Goal: Check status: Check status

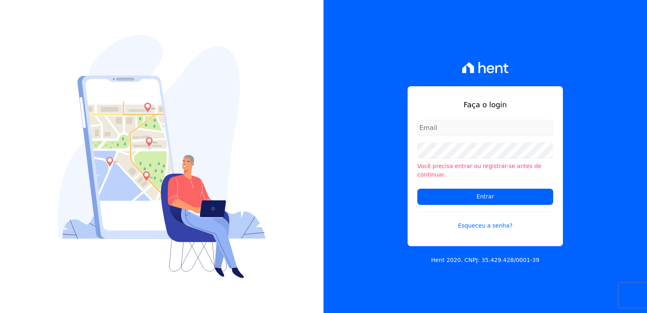
type input "[EMAIL_ADDRESS][DOMAIN_NAME]"
click at [458, 145] on form "administrativo3@fontanive.com.br Você precisa entrar ou registrar-se antes de c…" at bounding box center [486, 180] width 136 height 120
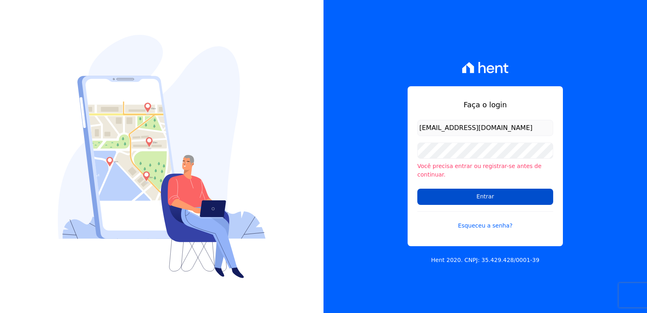
click at [450, 191] on input "Entrar" at bounding box center [486, 197] width 136 height 16
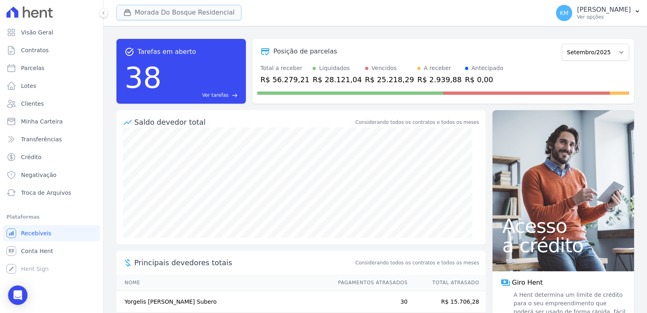
click at [154, 13] on button "Morada Do Bosque Residencial" at bounding box center [179, 12] width 125 height 15
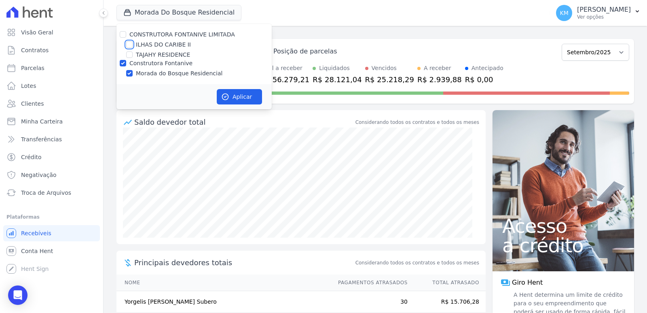
click at [127, 45] on input "ILHAS DO CARIBE II" at bounding box center [129, 44] width 6 height 6
checkbox input "true"
click at [120, 63] on input "Construtora Fontanive" at bounding box center [123, 63] width 6 height 6
checkbox input "false"
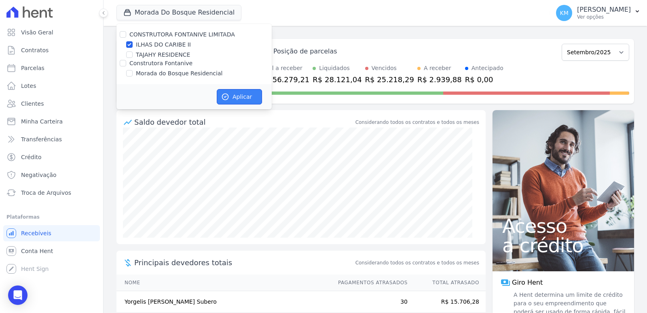
click at [244, 100] on button "Aplicar" at bounding box center [239, 96] width 45 height 15
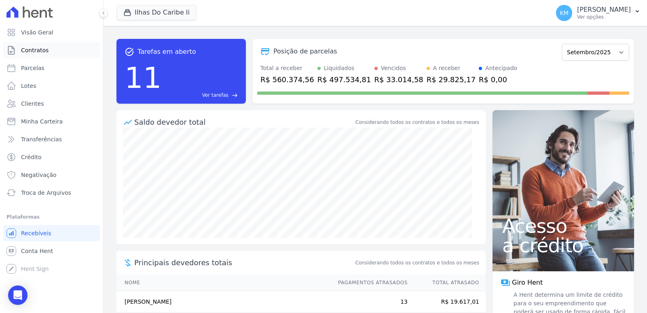
click at [43, 52] on span "Contratos" at bounding box center [35, 50] width 28 height 8
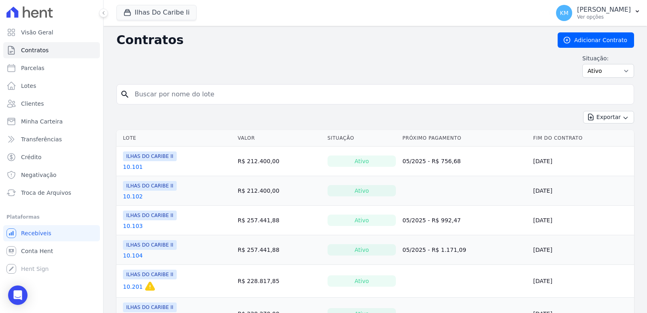
click at [155, 96] on input "search" at bounding box center [380, 94] width 501 height 16
type input "9.102"
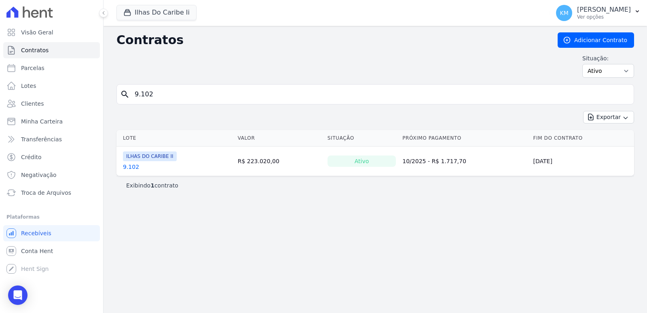
click at [132, 168] on link "9.102" at bounding box center [131, 167] width 16 height 8
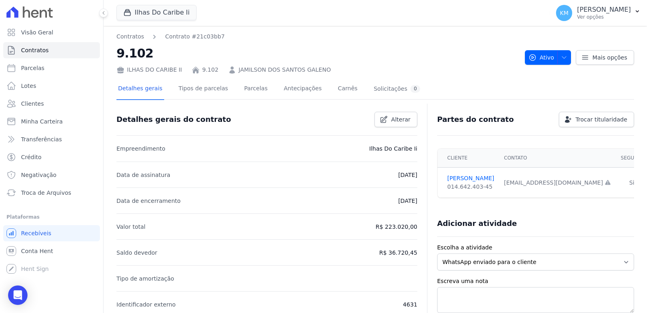
drag, startPoint x: 223, startPoint y: 89, endPoint x: 230, endPoint y: 87, distance: 6.7
click at [225, 88] on div "Detalhes gerais Tipos de parcelas [GEOGRAPHIC_DATA] Antecipações Carnês Solicit…" at bounding box center [270, 89] width 306 height 21
click at [231, 87] on div "Detalhes gerais Tipos de parcelas [GEOGRAPHIC_DATA] Antecipações Carnês Solicit…" at bounding box center [270, 89] width 306 height 21
click at [243, 85] on link "Parcelas" at bounding box center [256, 89] width 27 height 21
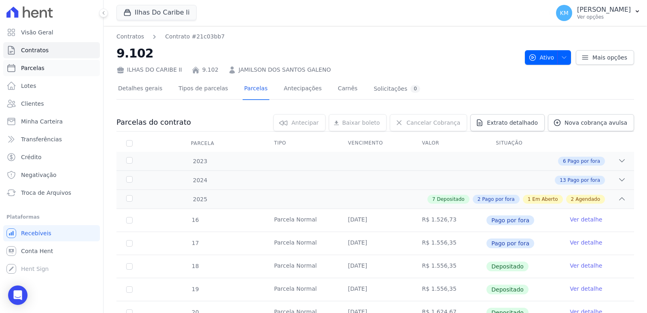
click at [49, 69] on link "Parcelas" at bounding box center [51, 68] width 97 height 16
select select
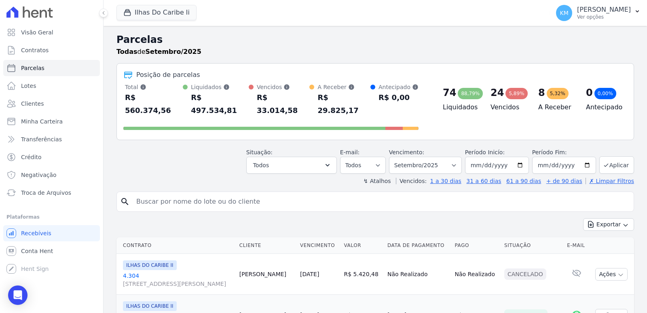
click at [194, 193] on input "search" at bounding box center [381, 201] width 499 height 16
type input "[PERSON_NAME]"
select select
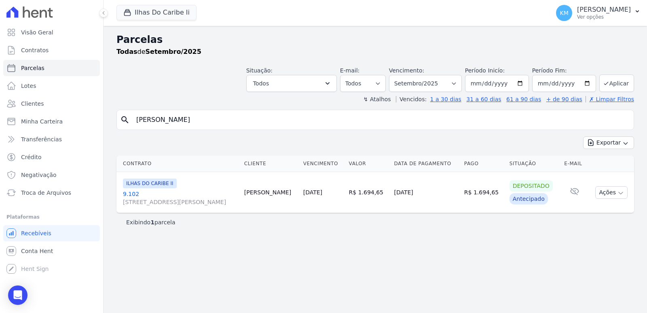
click at [131, 195] on link "9.102 [STREET_ADDRESS][PERSON_NAME], Bom Retiro" at bounding box center [180, 198] width 115 height 16
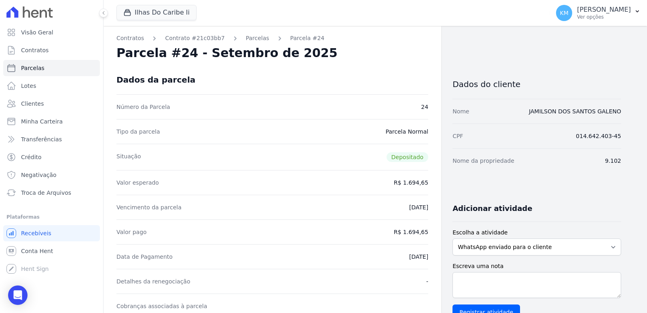
select select
